Goal: Communication & Community: Answer question/provide support

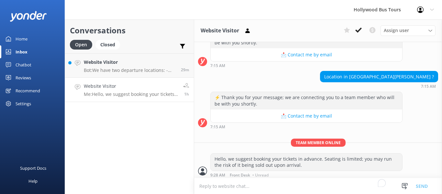
scroll to position [148, 0]
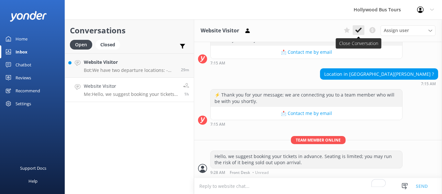
click at [355, 29] on icon at bounding box center [358, 30] width 6 height 6
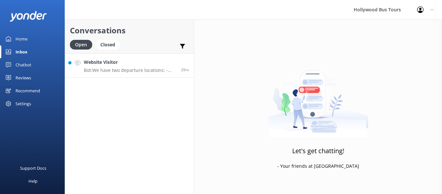
click at [139, 69] on p "Bot: We have two departure locations: - [STREET_ADDRESS]. Please check-in insid…" at bounding box center [130, 70] width 92 height 6
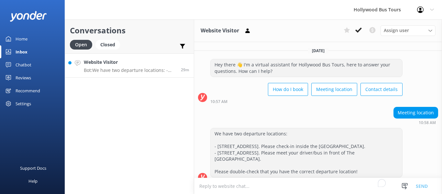
scroll to position [16, 0]
